Goal: Information Seeking & Learning: Check status

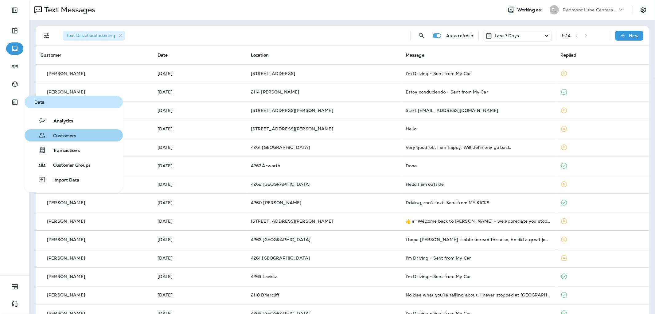
click at [57, 129] on button "Customers" at bounding box center [74, 135] width 98 height 12
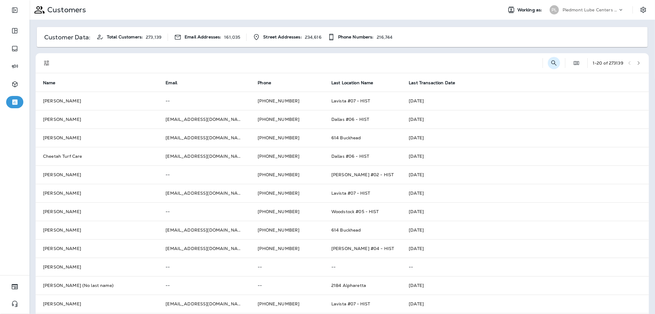
click at [548, 64] on button "Search Customers" at bounding box center [554, 63] width 12 height 12
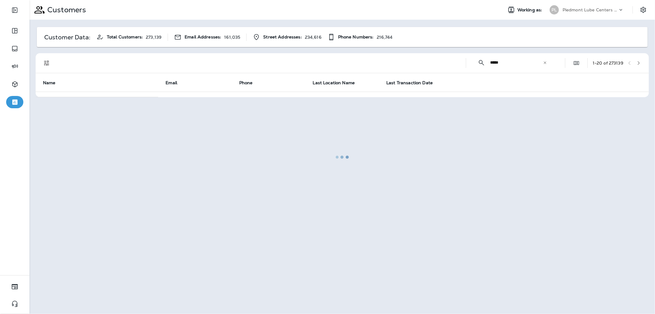
click at [511, 64] on div at bounding box center [342, 157] width 625 height 312
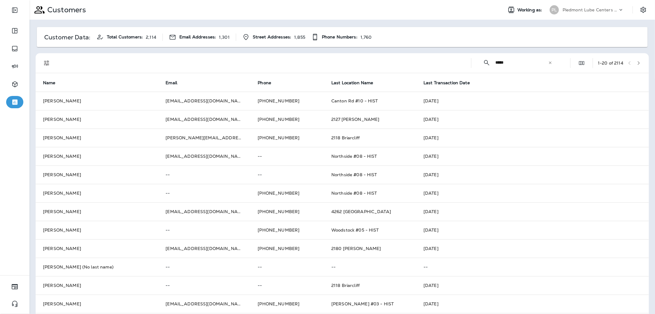
click at [511, 64] on input "*****" at bounding box center [522, 62] width 53 height 16
type input "*"
type input "******"
click at [43, 62] on icon "Filters" at bounding box center [46, 62] width 7 height 7
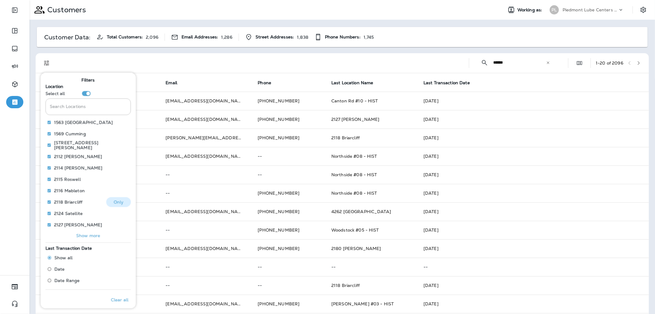
click at [120, 199] on p "Only" at bounding box center [119, 201] width 10 height 5
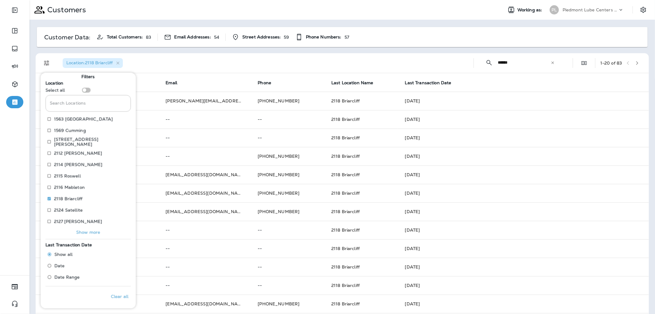
scroll to position [4, 0]
click at [74, 265] on label "Date" at bounding box center [66, 265] width 42 height 10
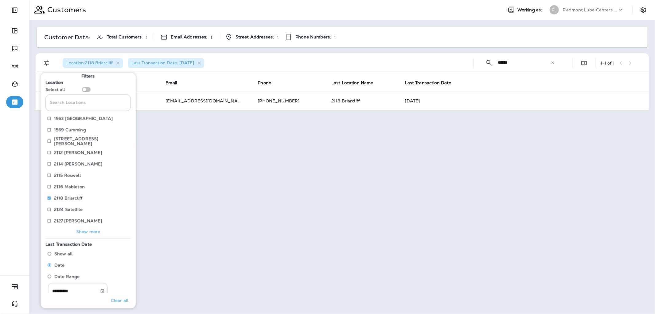
click at [250, 155] on div "Customers Working as: PL Piedmont Lube Centers LLC Customer Data: Total Custome…" at bounding box center [342, 157] width 626 height 314
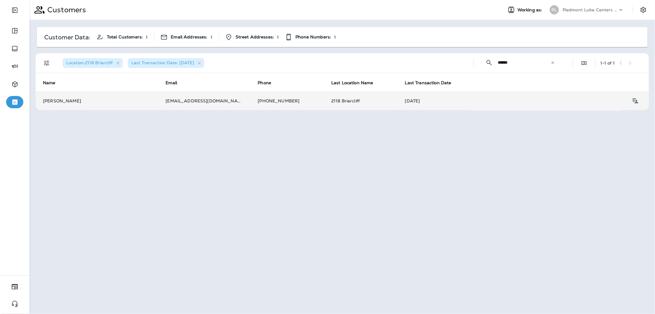
click at [288, 96] on td "[PHONE_NUMBER]" at bounding box center [287, 101] width 74 height 18
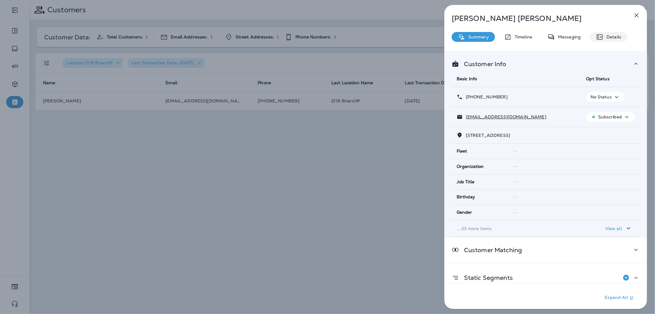
click at [606, 35] on p "Details" at bounding box center [613, 36] width 18 height 5
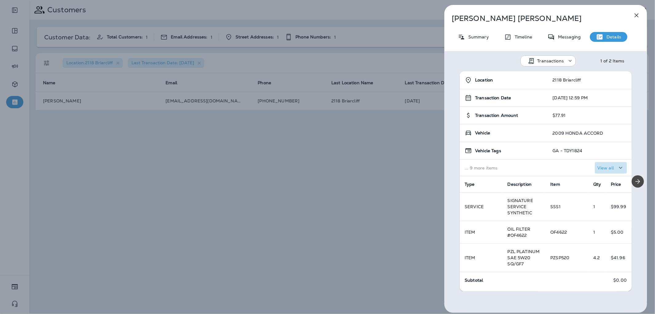
click at [601, 165] on p "View all" at bounding box center [606, 167] width 17 height 5
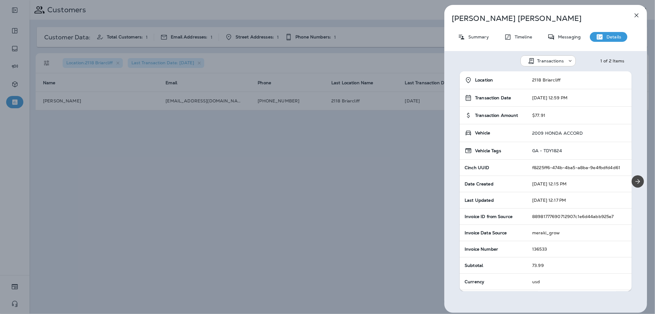
click at [324, 192] on div "[PERSON_NAME] Summary Timeline Messaging Details Transactions 1 of 2 Items Loca…" at bounding box center [327, 157] width 655 height 314
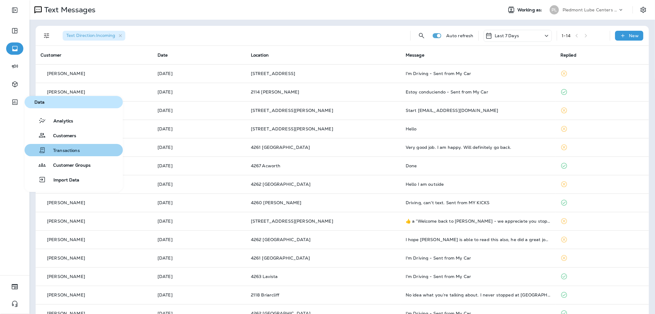
click at [60, 147] on div "Transactions" at bounding box center [53, 149] width 53 height 7
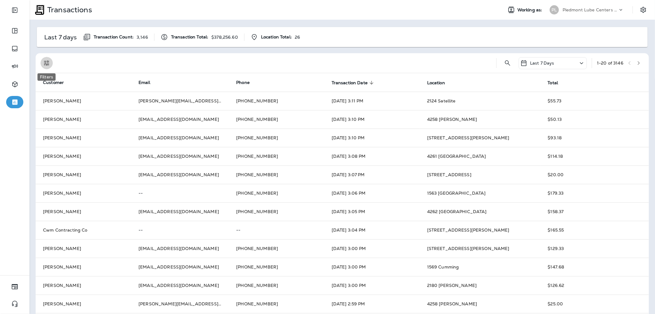
click at [48, 61] on icon "Filters" at bounding box center [46, 63] width 5 height 5
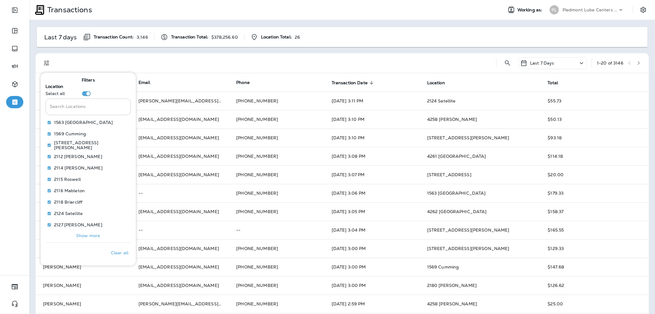
click at [65, 109] on input "Search Locations" at bounding box center [87, 107] width 85 height 16
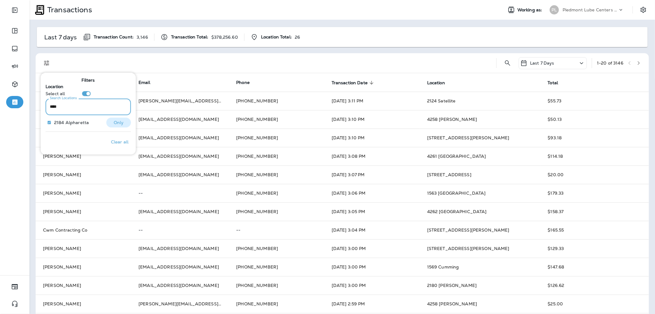
type input "****"
click at [112, 125] on button "Only" at bounding box center [118, 122] width 25 height 10
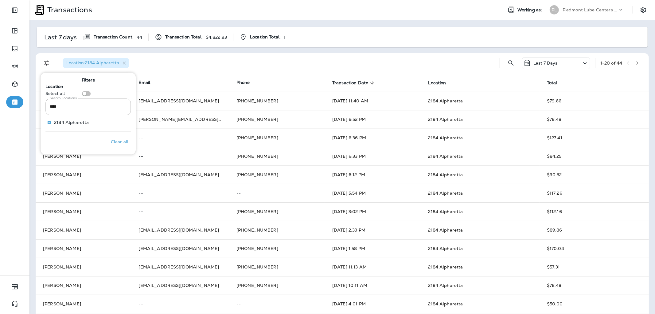
click at [554, 61] on div "Last 7 Days" at bounding box center [556, 63] width 68 height 12
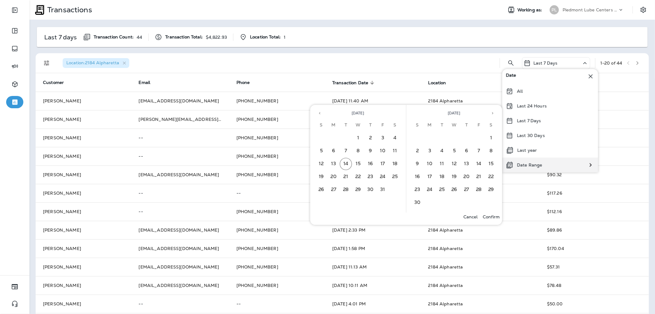
click at [534, 162] on p "Date Range" at bounding box center [529, 164] width 25 height 5
click at [394, 153] on button "11" at bounding box center [395, 151] width 12 height 12
click at [489, 214] on p "Confirm" at bounding box center [491, 216] width 17 height 5
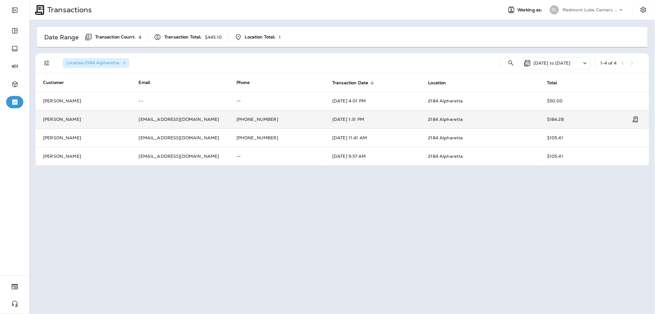
click at [173, 112] on td "johnnytflair@gmail.com" at bounding box center [180, 119] width 98 height 18
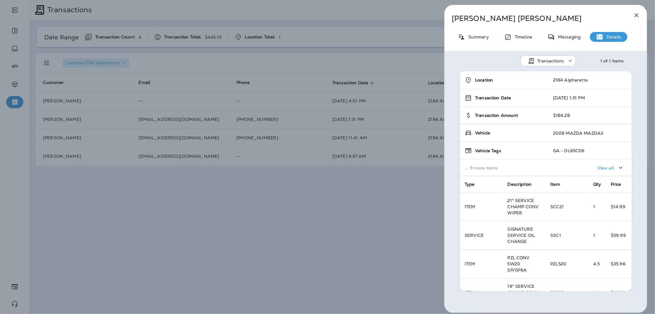
scroll to position [96, 0]
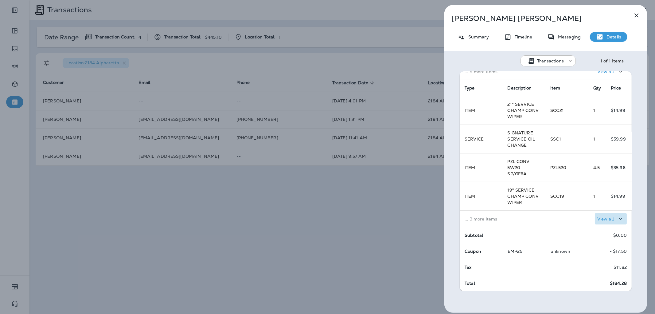
click at [598, 216] on p "View all" at bounding box center [606, 218] width 17 height 5
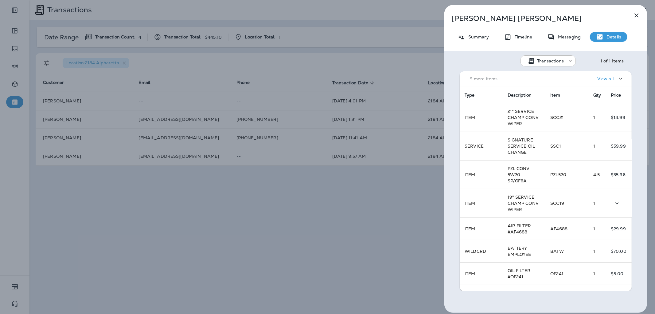
scroll to position [0, 0]
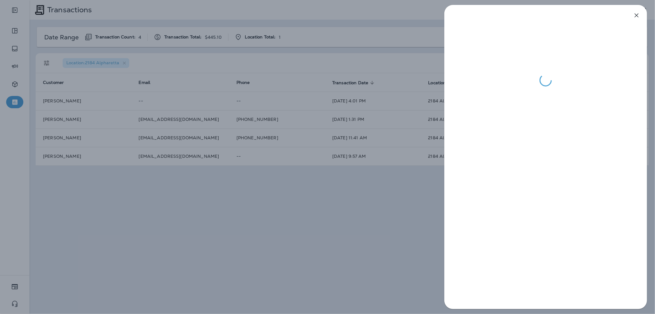
click at [265, 189] on div at bounding box center [327, 157] width 655 height 314
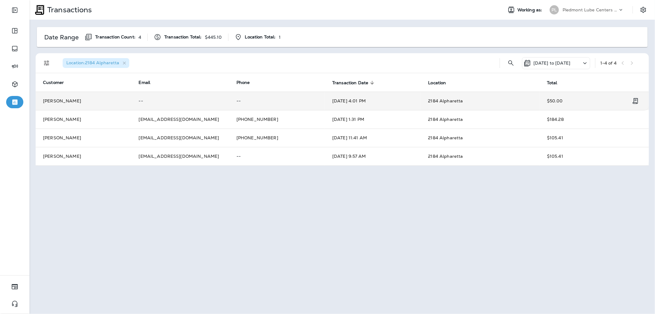
click at [384, 104] on td "10-11-2025 4:01 PM" at bounding box center [373, 101] width 96 height 18
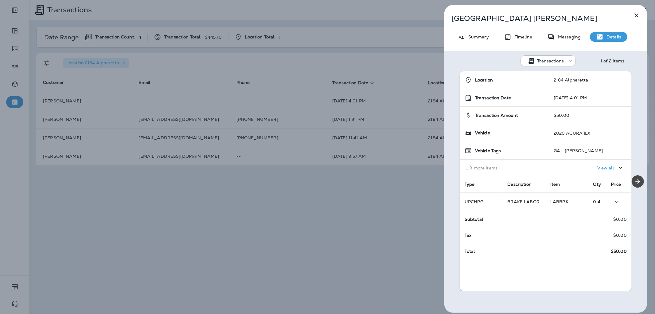
click at [546, 205] on td "LABBRK" at bounding box center [567, 201] width 43 height 19
drag, startPoint x: 298, startPoint y: 215, endPoint x: 142, endPoint y: 25, distance: 246.2
click at [298, 215] on div "Devon Moss Summary Timeline Messaging Details Transactions 1 of 2 Items Locatio…" at bounding box center [327, 157] width 655 height 314
